Goal: Go to known website: Access a specific website the user already knows

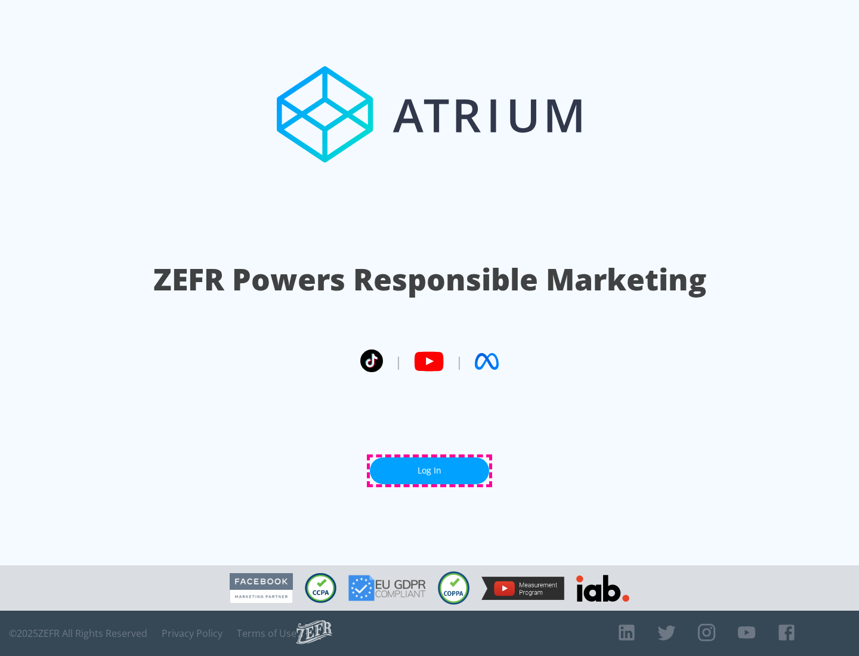
click at [429, 471] on link "Log In" at bounding box center [429, 471] width 119 height 27
